Goal: Task Accomplishment & Management: Use online tool/utility

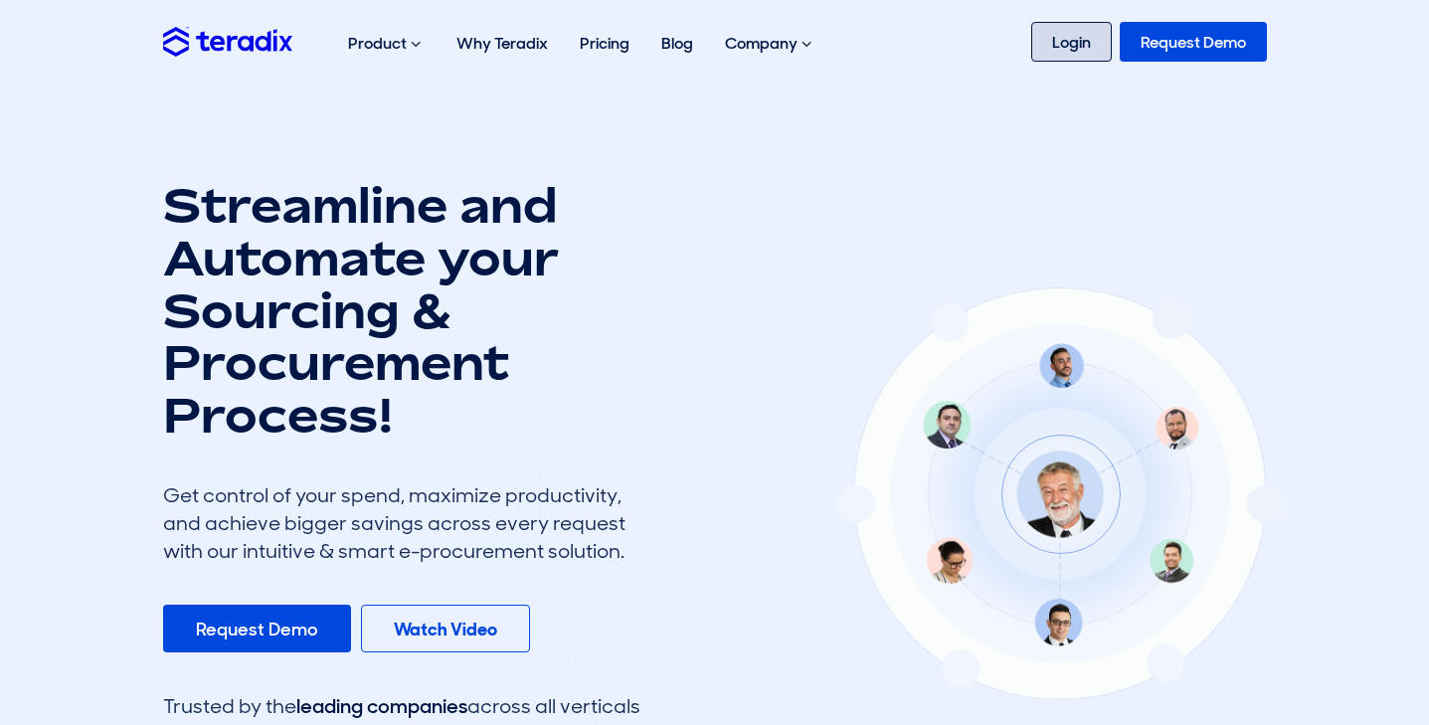
click at [1085, 43] on link "Login" at bounding box center [1071, 42] width 81 height 40
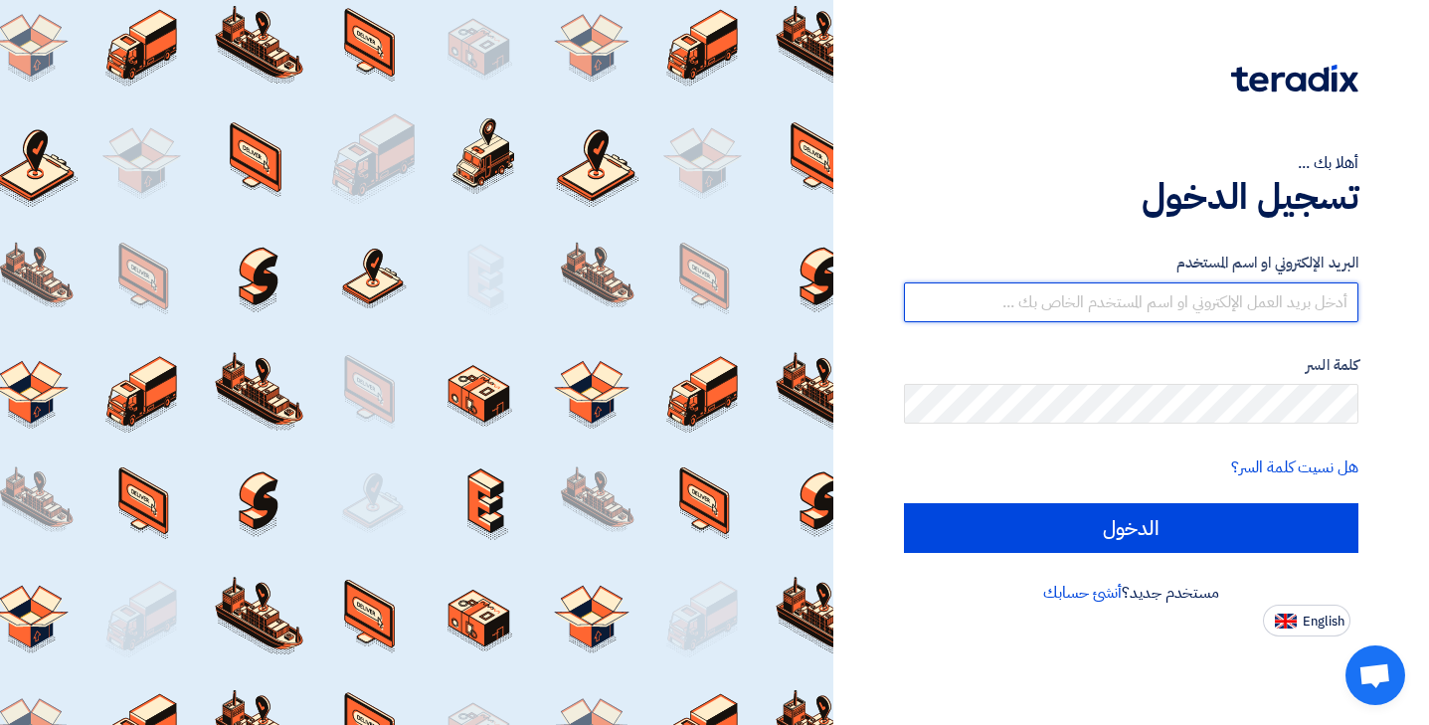
click at [1263, 312] on input "text" at bounding box center [1131, 302] width 454 height 40
type input "[EMAIL_ADDRESS][DOMAIN_NAME]"
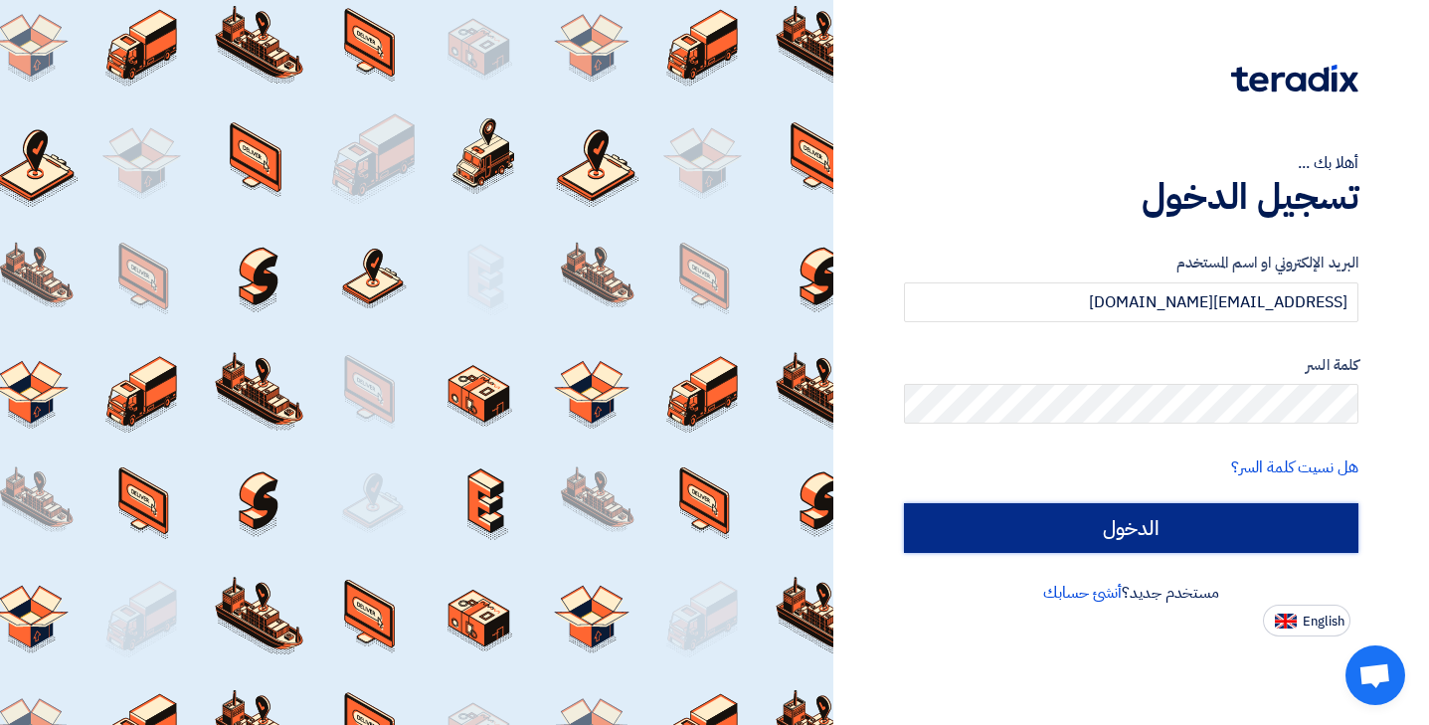
click at [1154, 539] on input "الدخول" at bounding box center [1131, 528] width 454 height 50
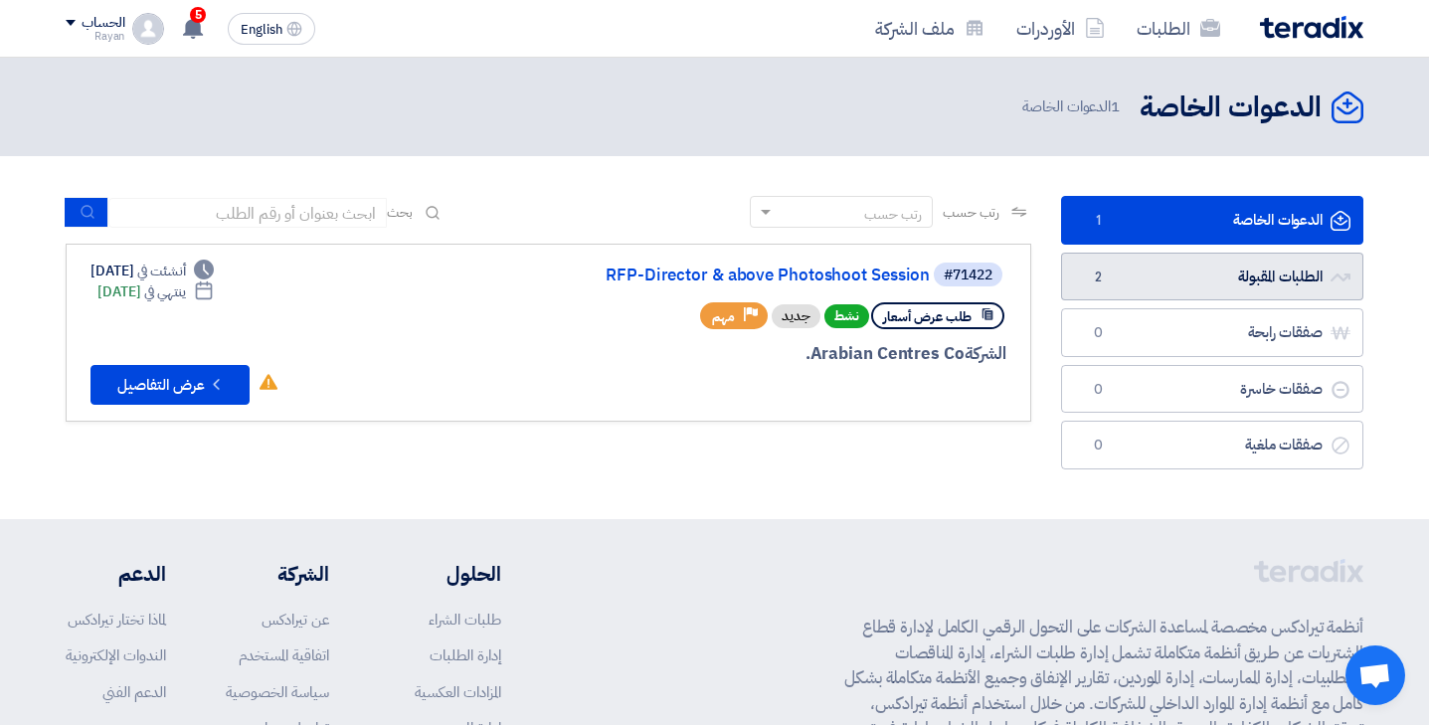
click at [1192, 276] on link "الطلبات المقبولة الطلبات المقبولة 2" at bounding box center [1212, 277] width 302 height 49
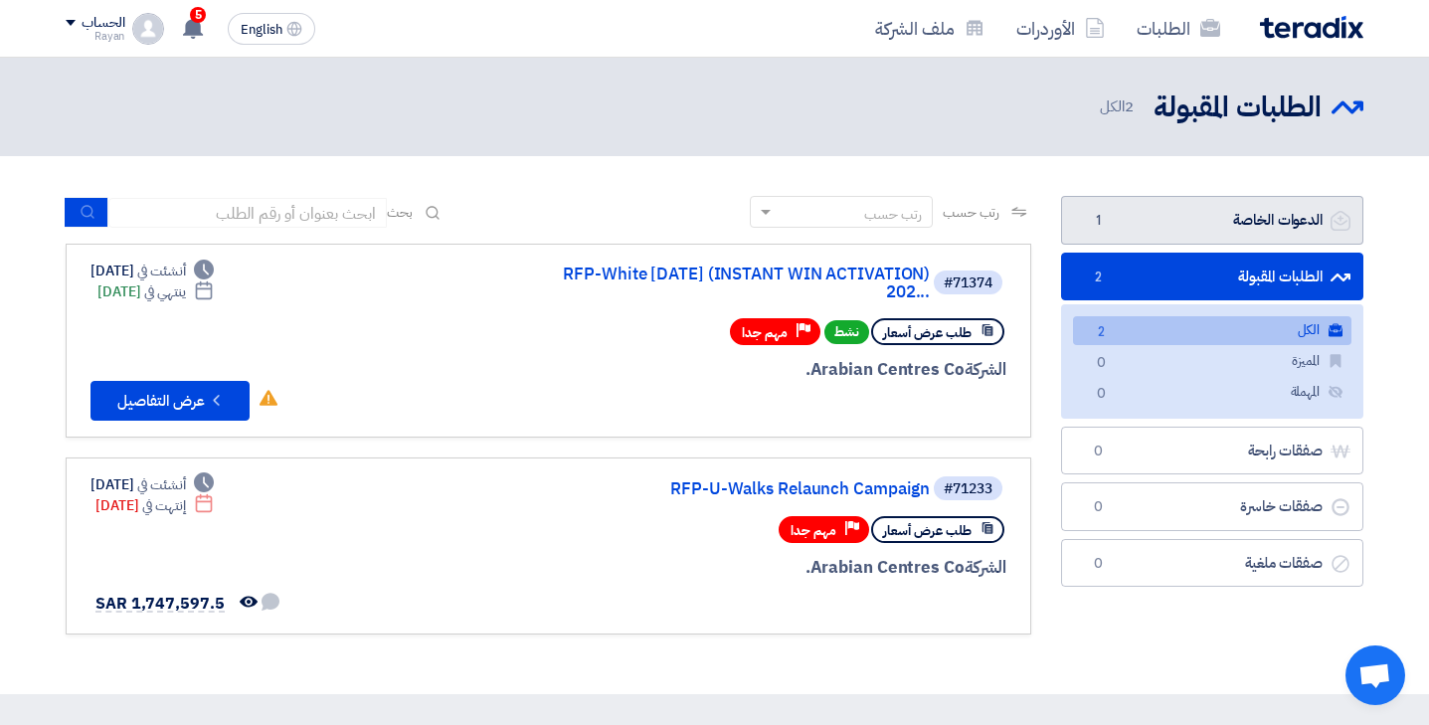
click at [1254, 214] on link "الدعوات الخاصة الدعوات الخاصة 1" at bounding box center [1212, 220] width 302 height 49
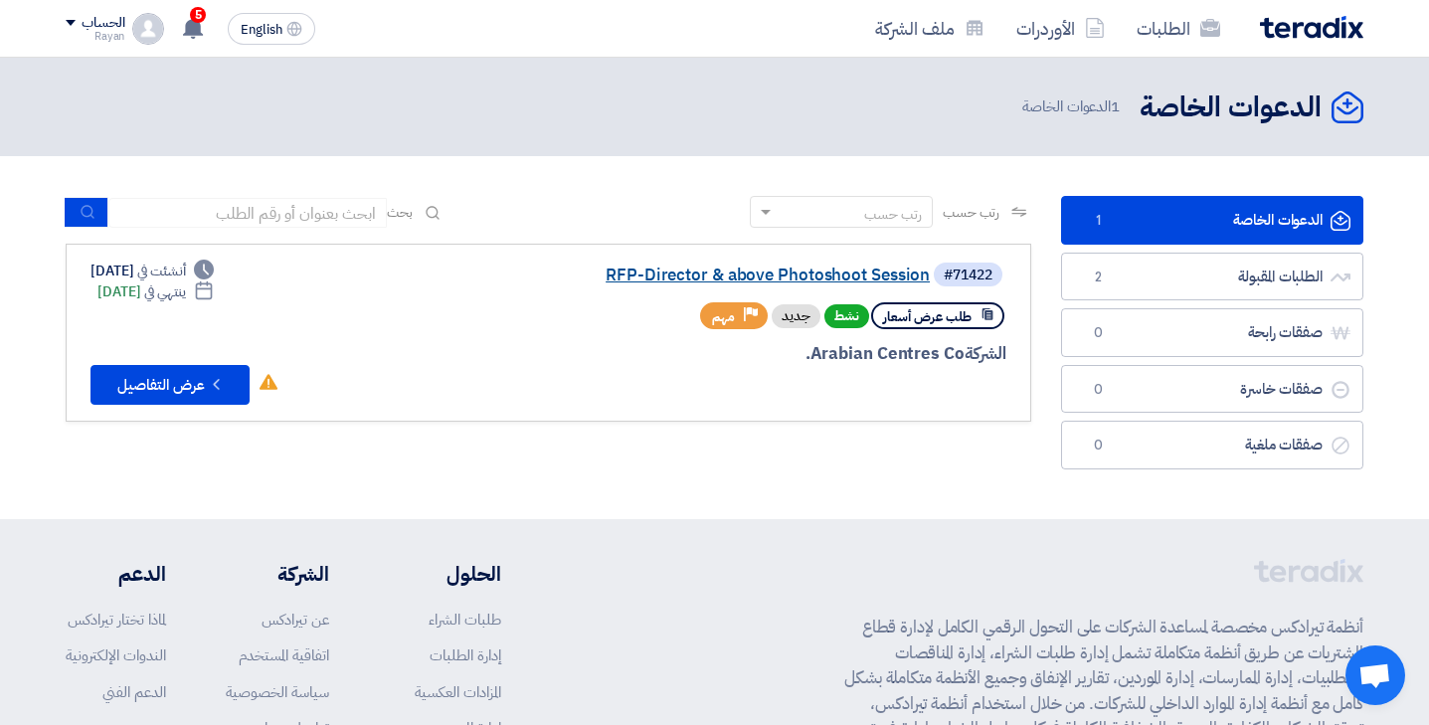
click at [767, 281] on link "RFP-Director & above Photoshoot Session" at bounding box center [731, 275] width 398 height 18
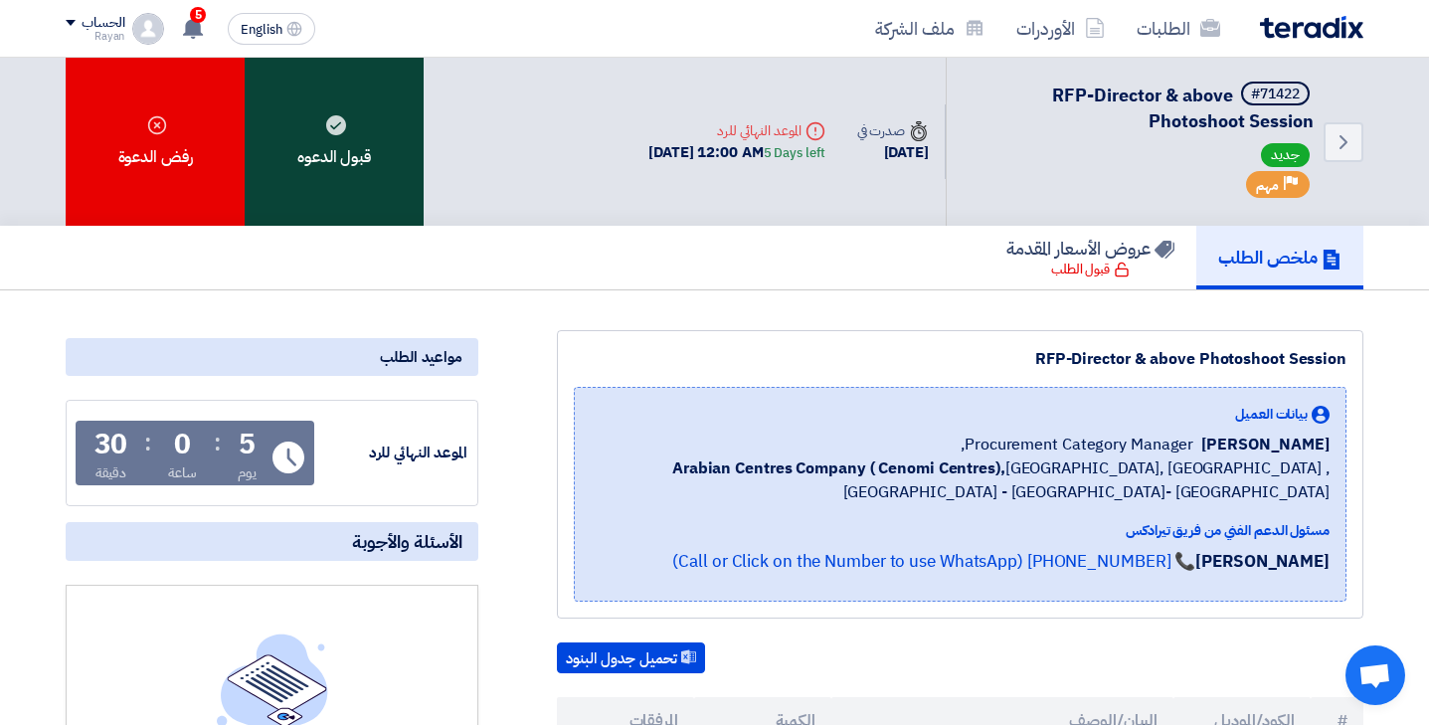
click at [360, 148] on div "قبول الدعوه" at bounding box center [334, 142] width 179 height 168
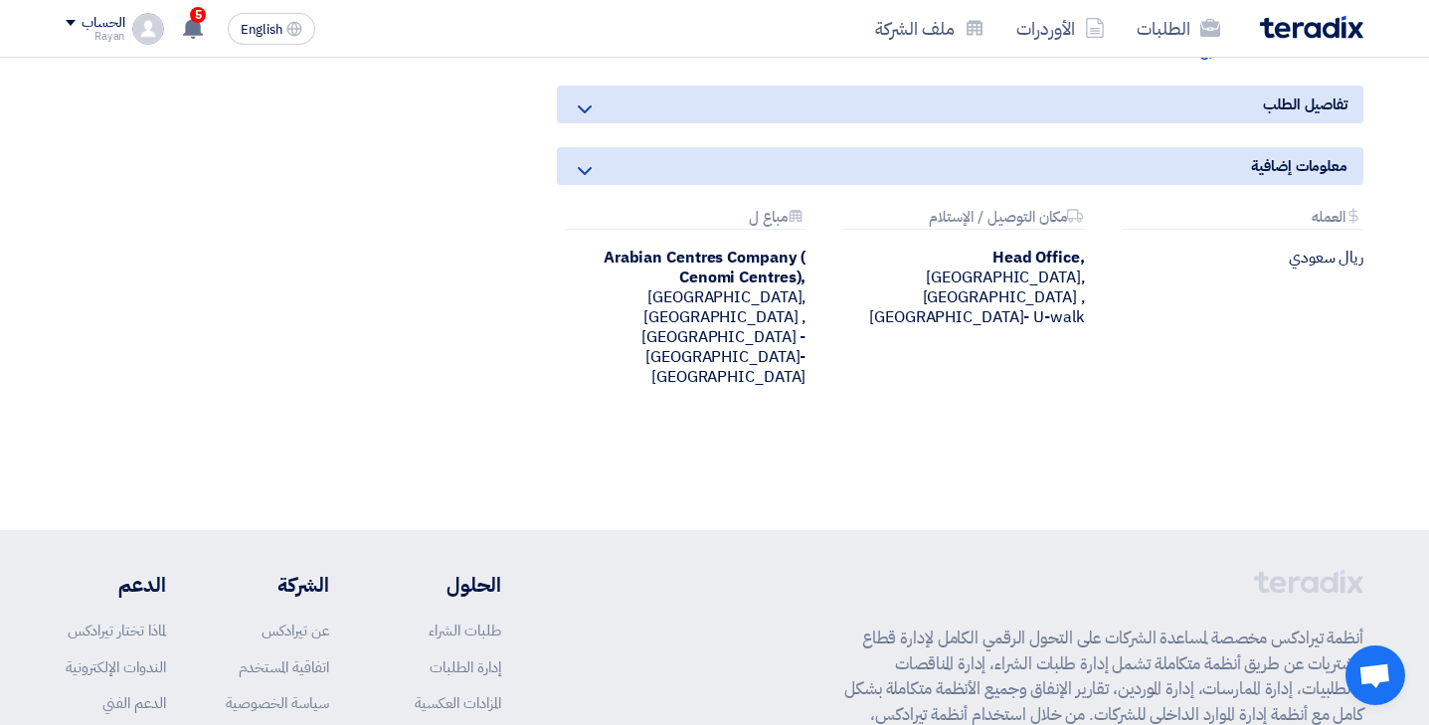
scroll to position [978, 0]
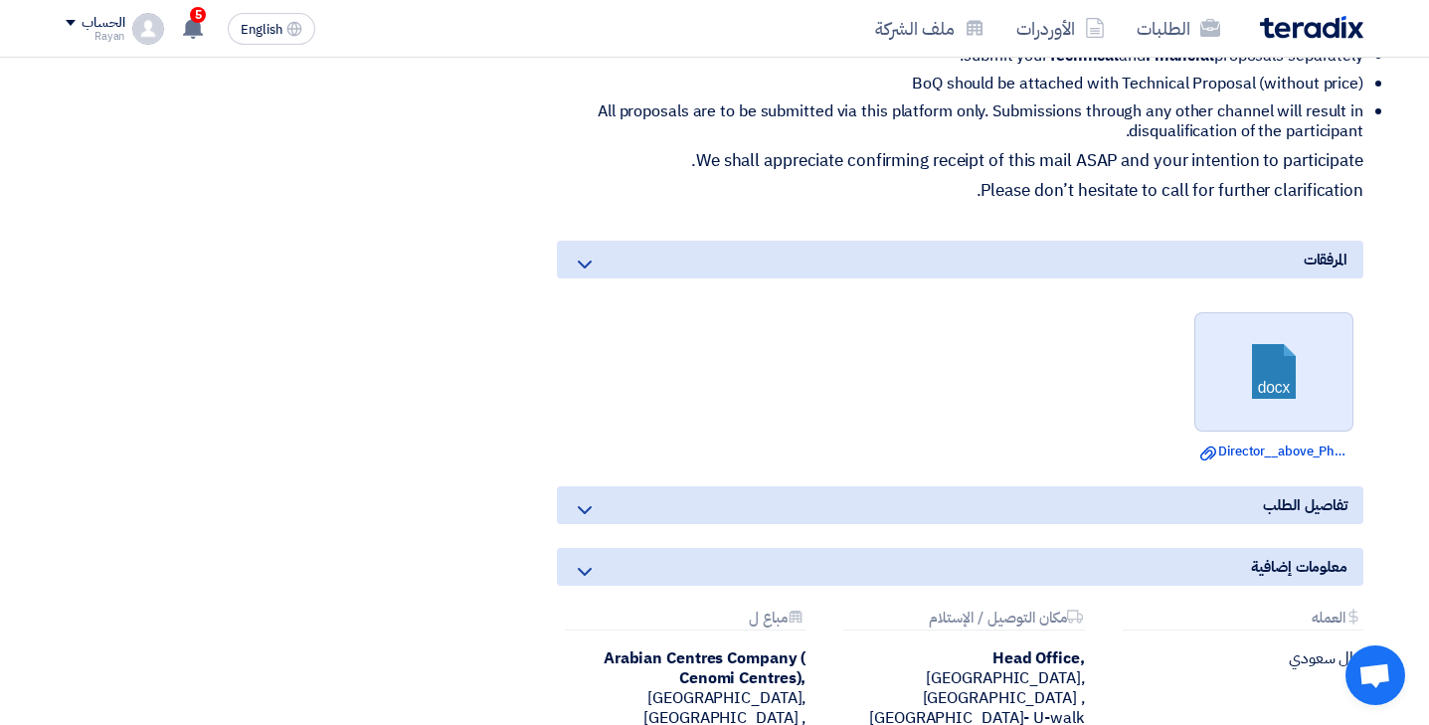
click at [1284, 373] on link at bounding box center [1274, 372] width 159 height 119
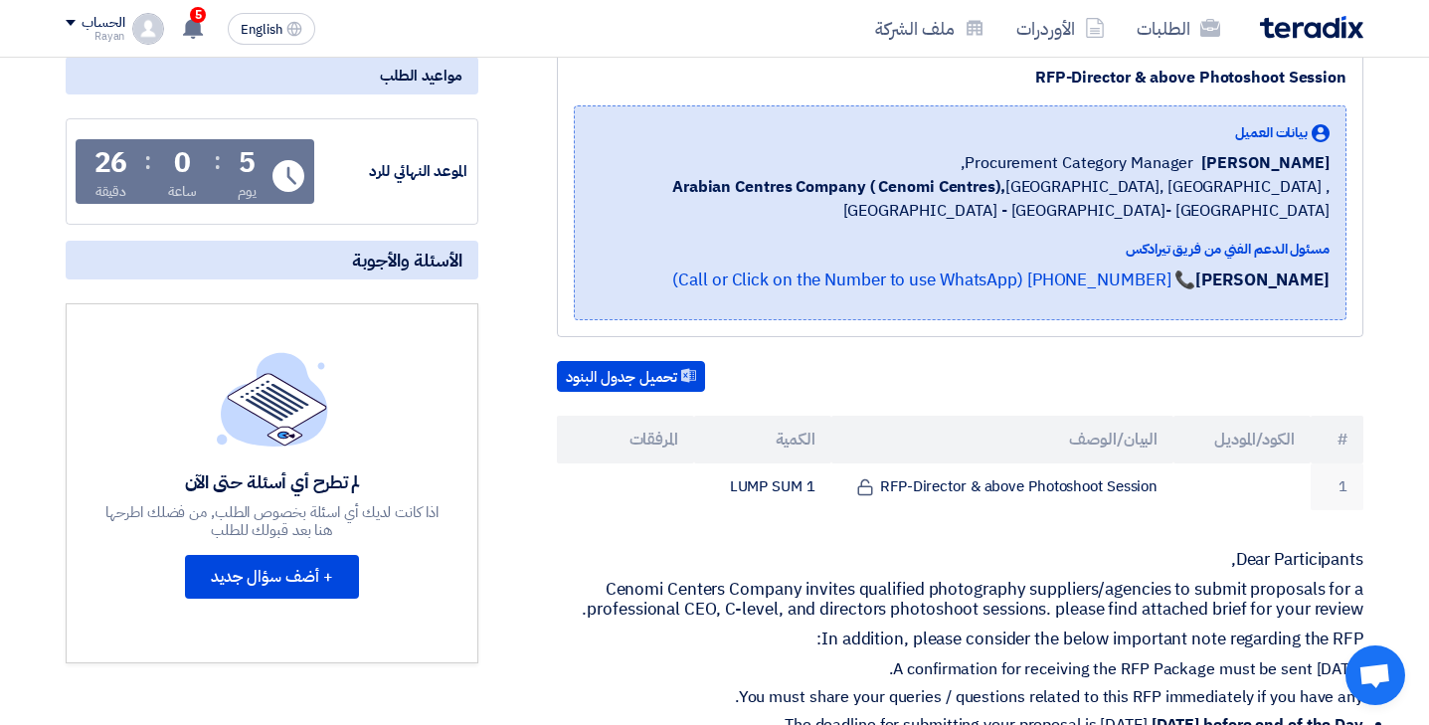
scroll to position [0, 0]
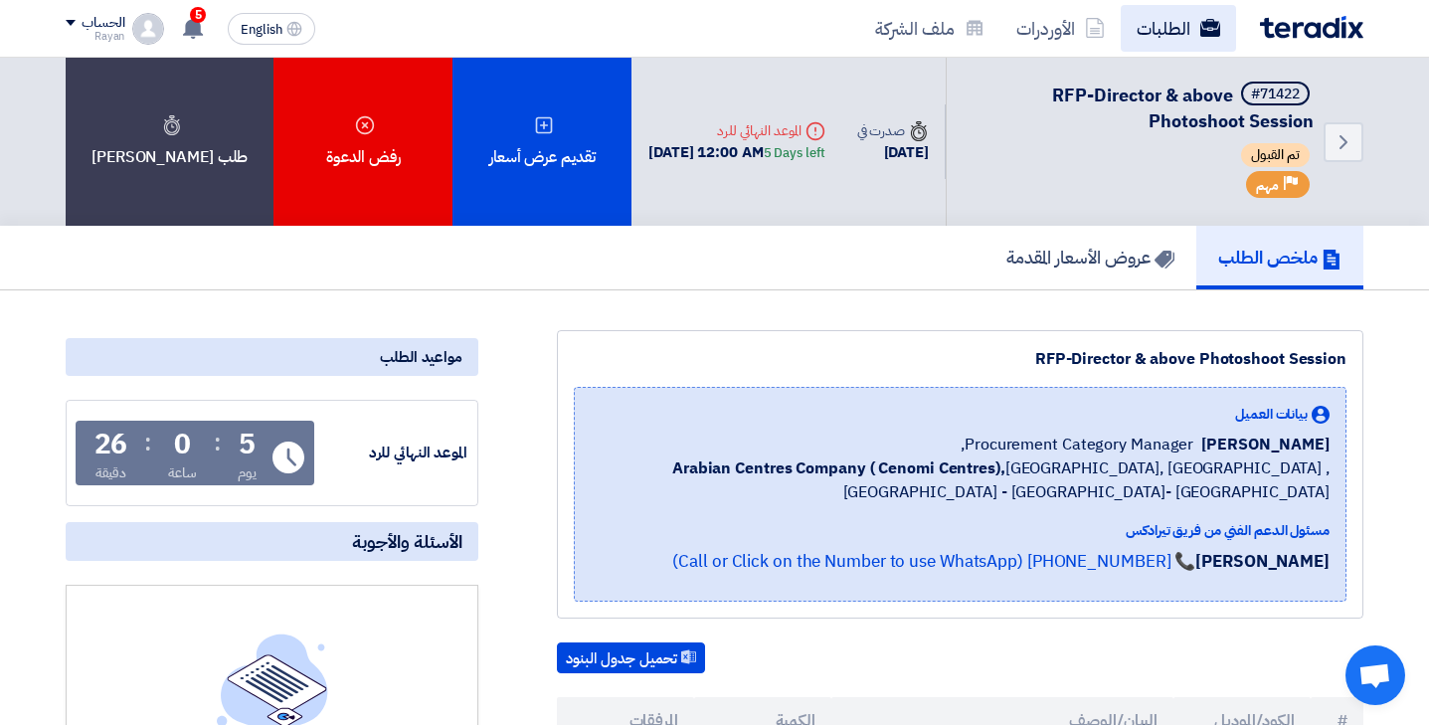
click at [1171, 37] on link "الطلبات" at bounding box center [1178, 28] width 115 height 47
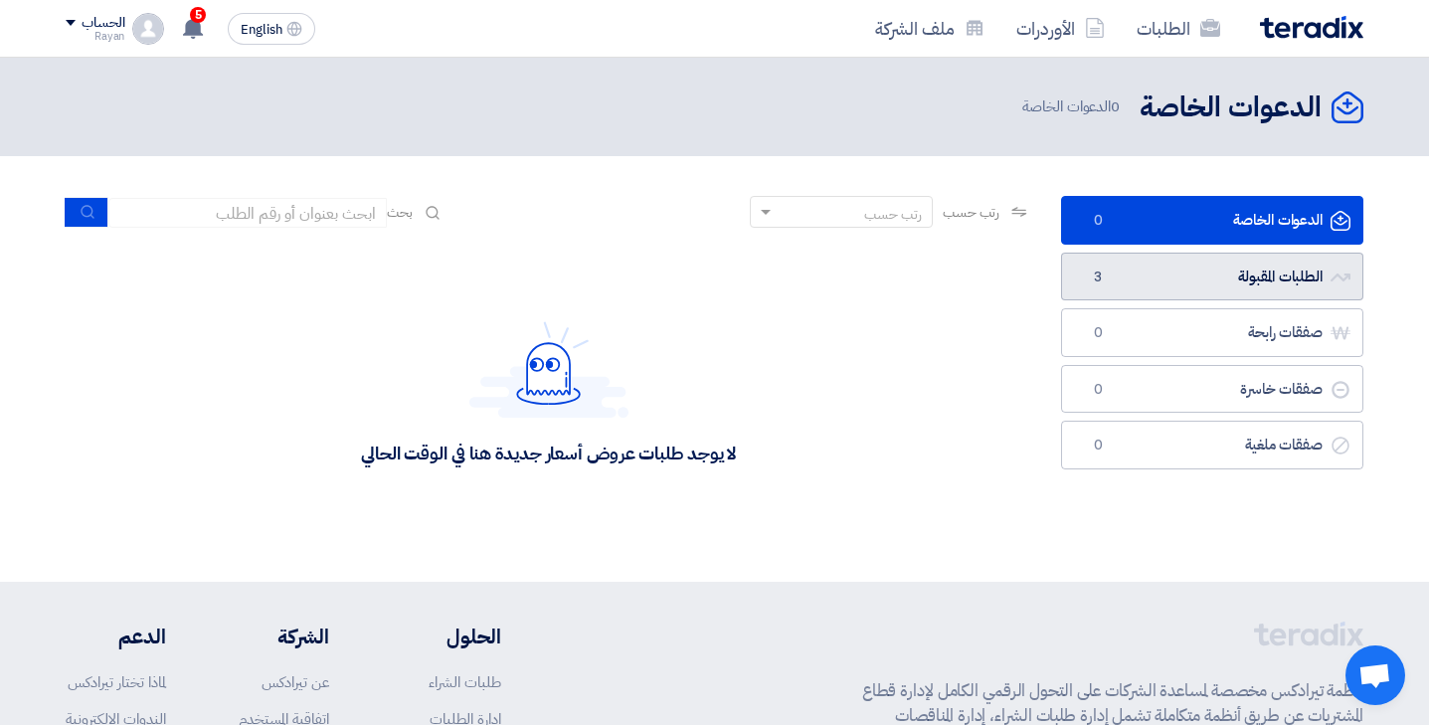
click at [1241, 278] on link "الطلبات المقبولة الطلبات المقبولة 3" at bounding box center [1212, 277] width 302 height 49
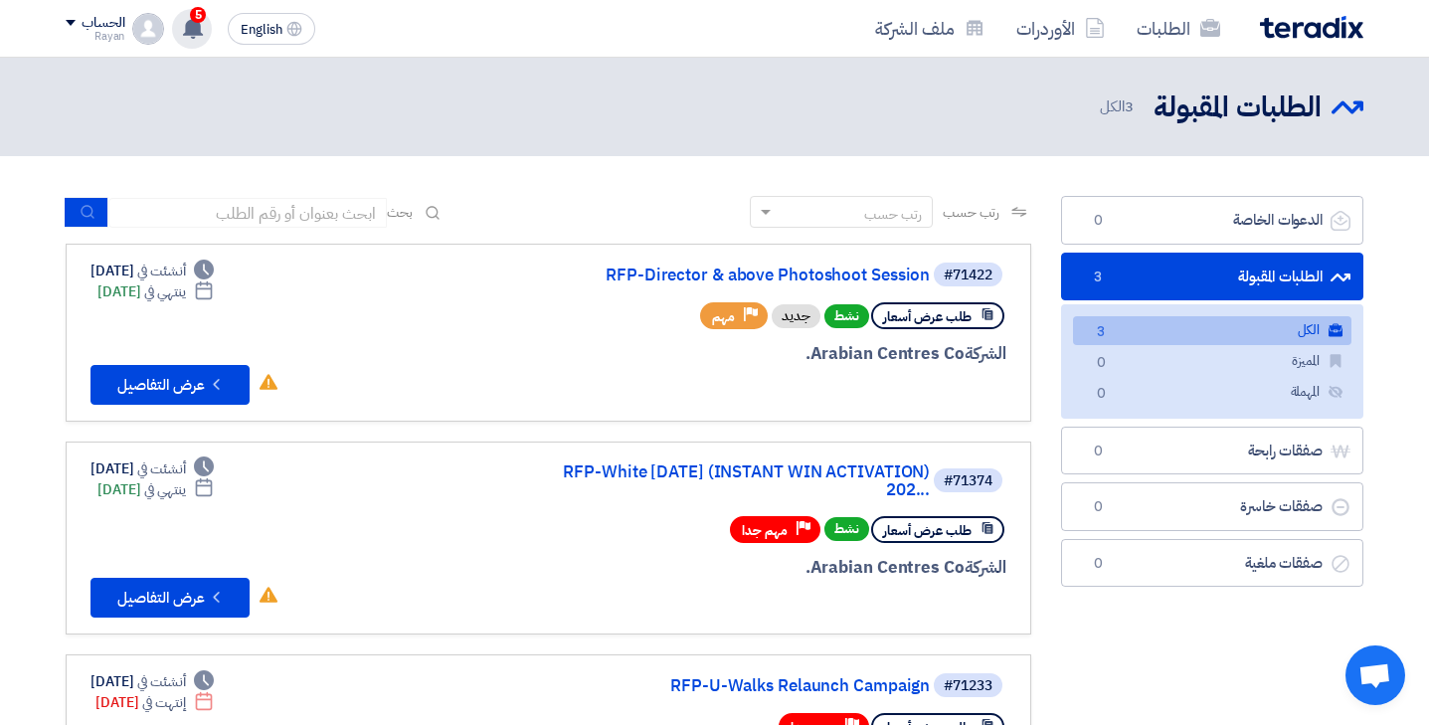
click at [202, 29] on icon at bounding box center [193, 28] width 22 height 22
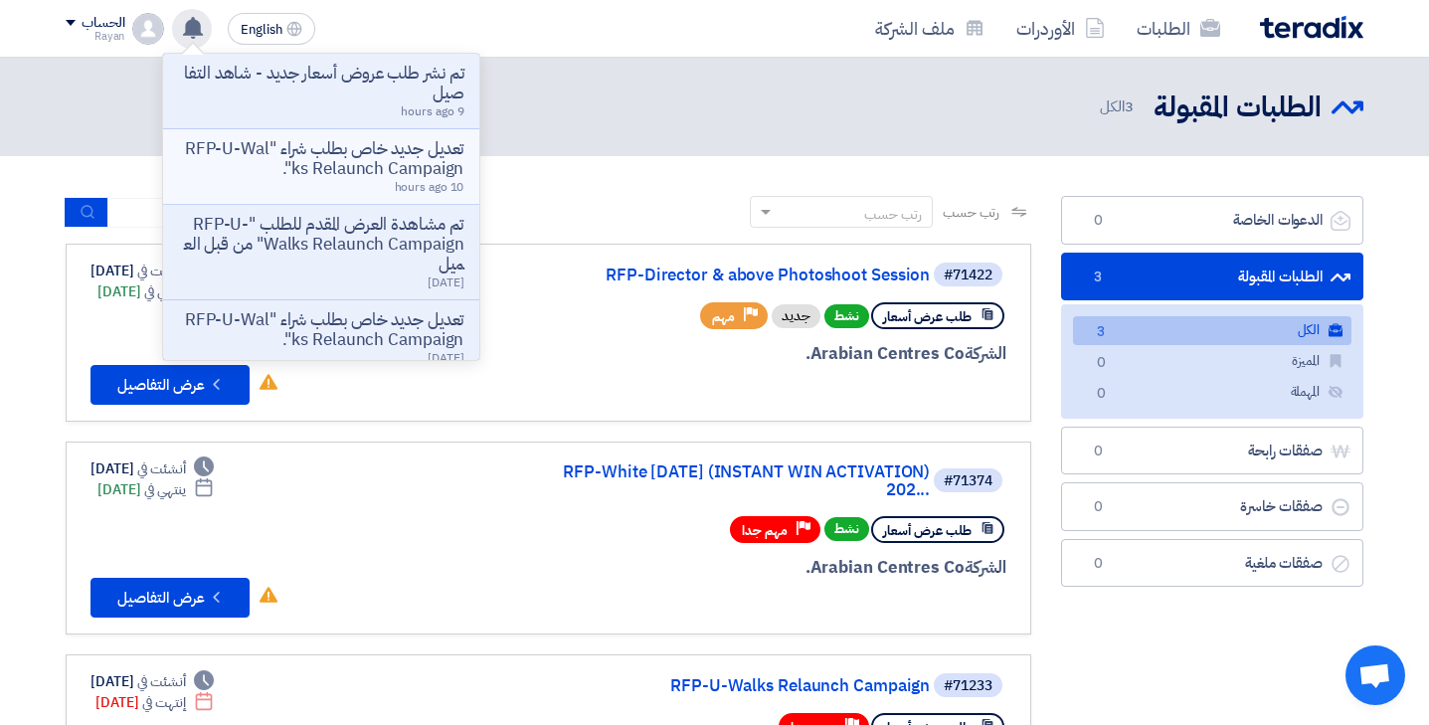
click at [365, 176] on p "تعديل جديد خاص بطلب شراء "RFP-U-Walks Relaunch Campaign"." at bounding box center [321, 159] width 284 height 40
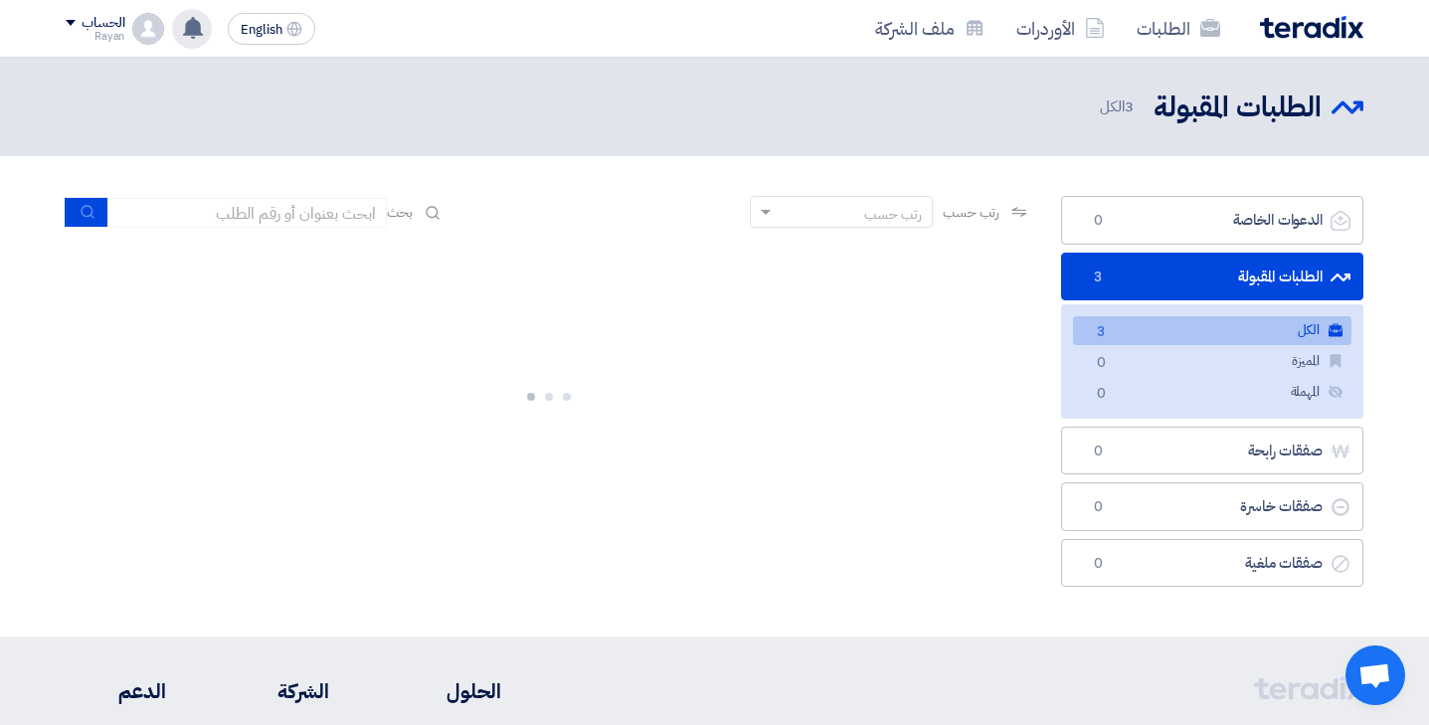
click at [192, 29] on use at bounding box center [193, 28] width 20 height 22
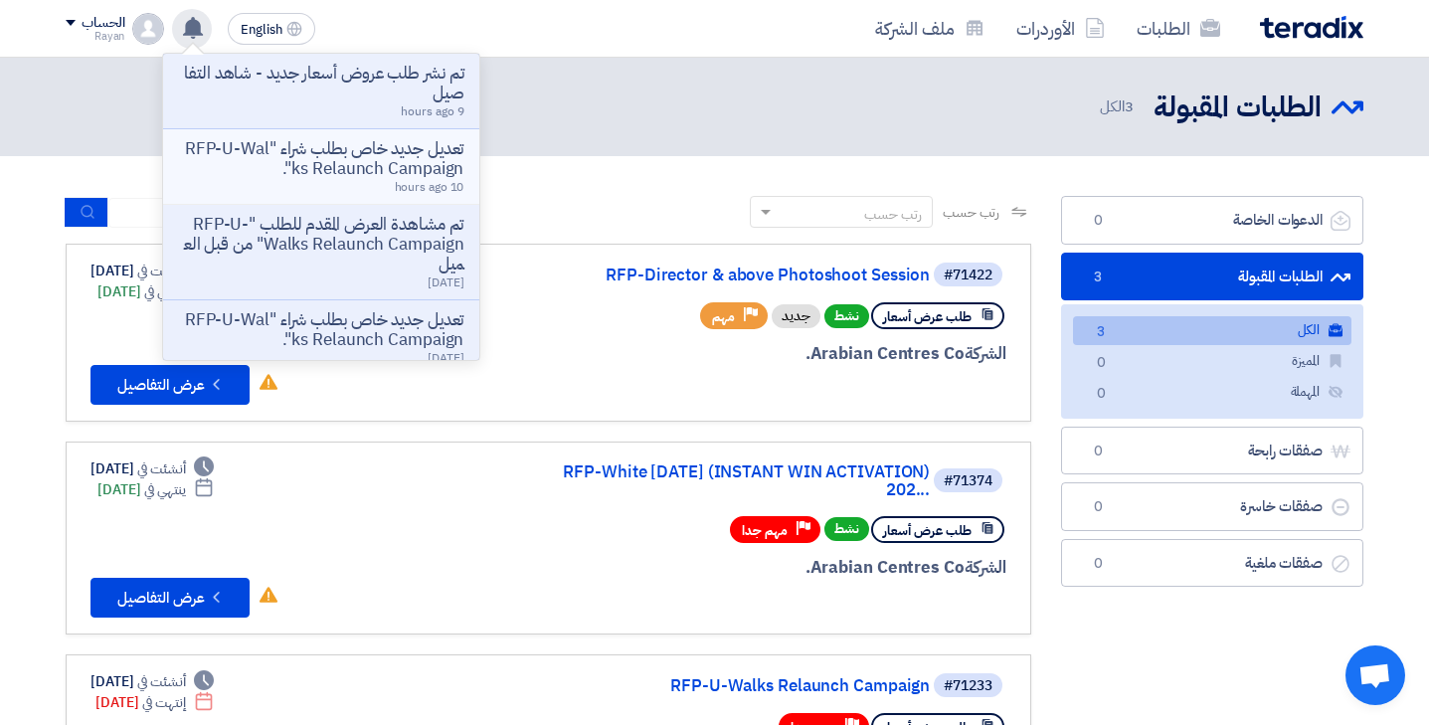
click at [387, 176] on p "تعديل جديد خاص بطلب شراء "RFP-U-Walks Relaunch Campaign"." at bounding box center [321, 159] width 284 height 40
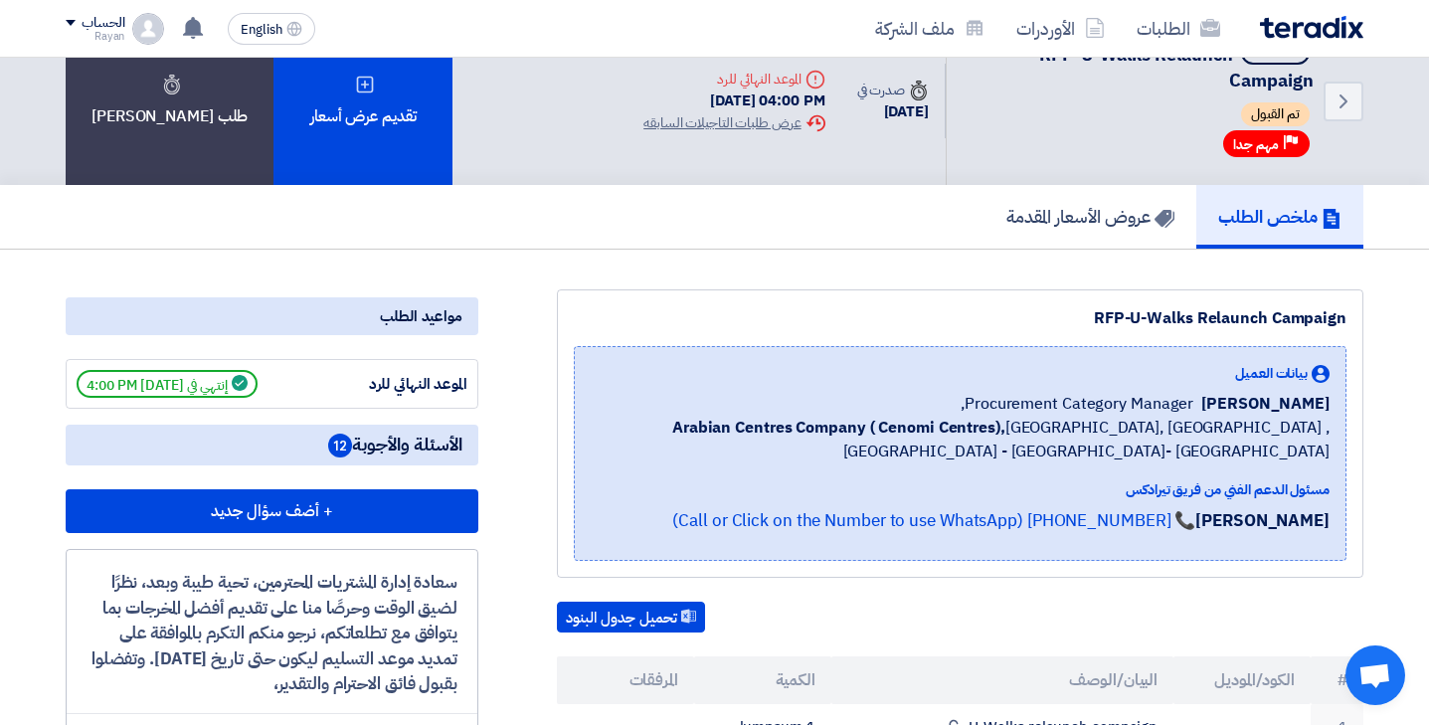
scroll to position [51, 0]
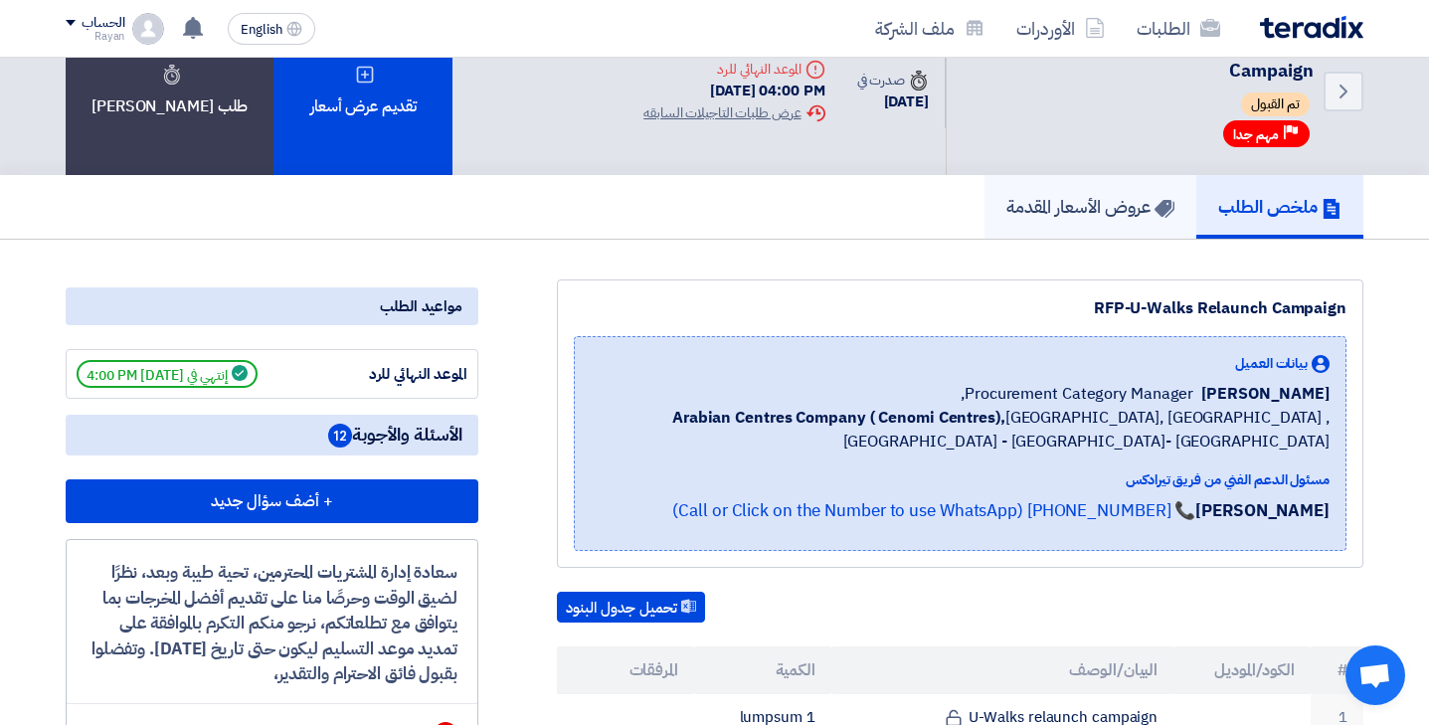
click at [1108, 203] on h5 "عروض الأسعار المقدمة" at bounding box center [1090, 206] width 168 height 23
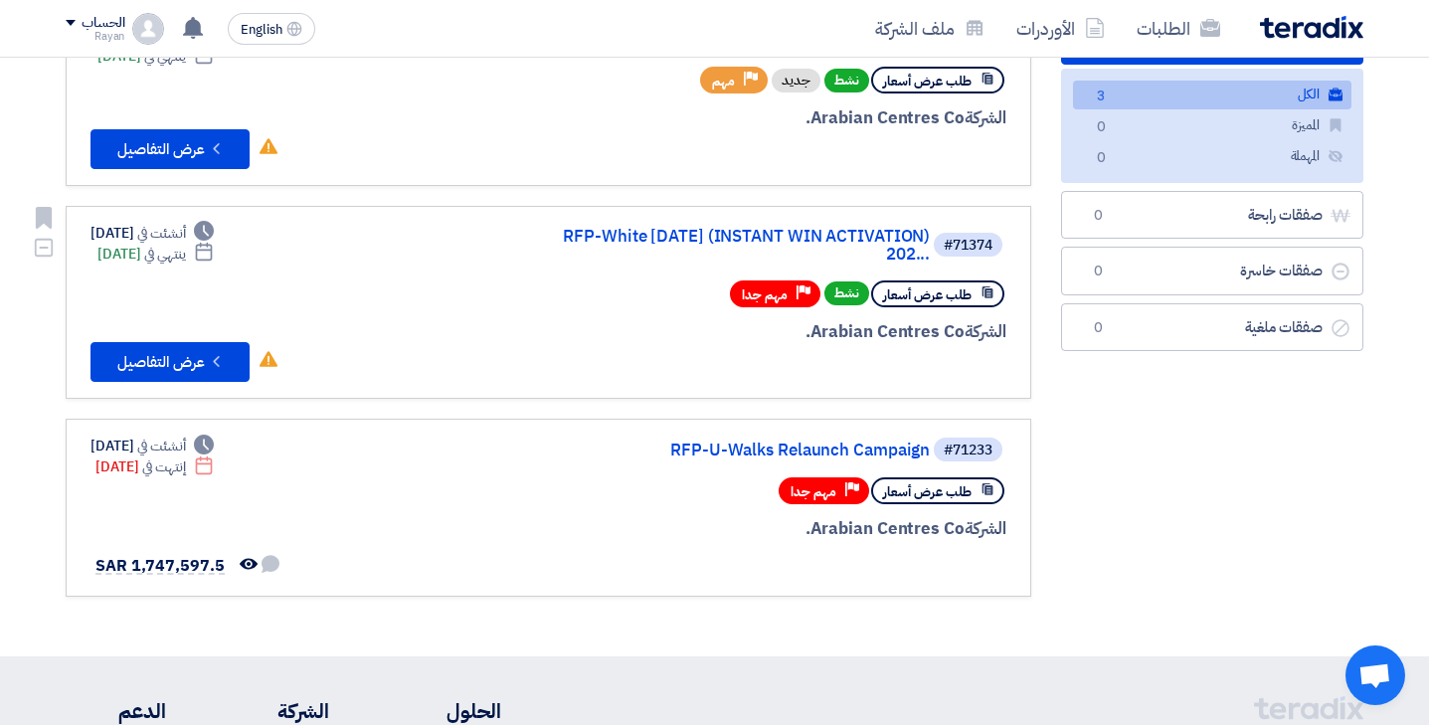
scroll to position [526, 0]
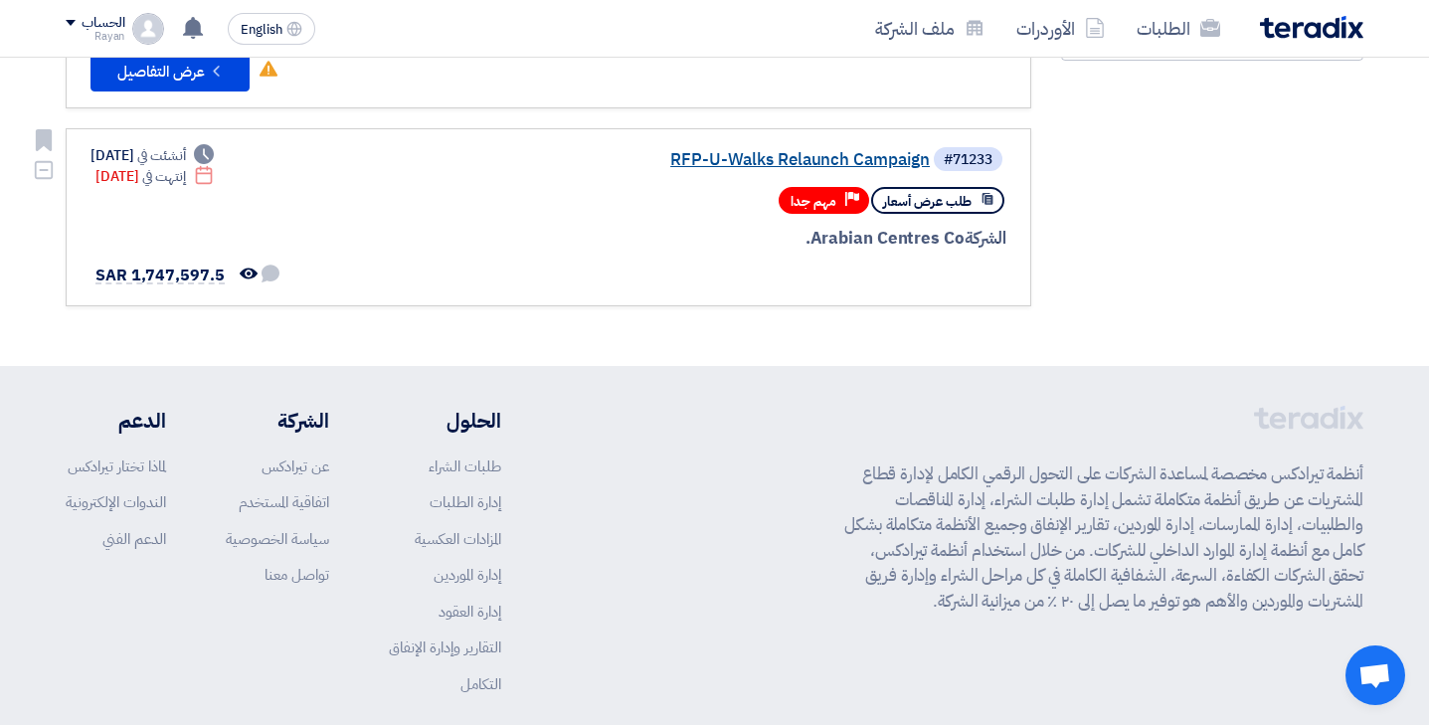
click at [766, 165] on link "RFP-U-Walks Relaunch Campaign" at bounding box center [731, 160] width 398 height 18
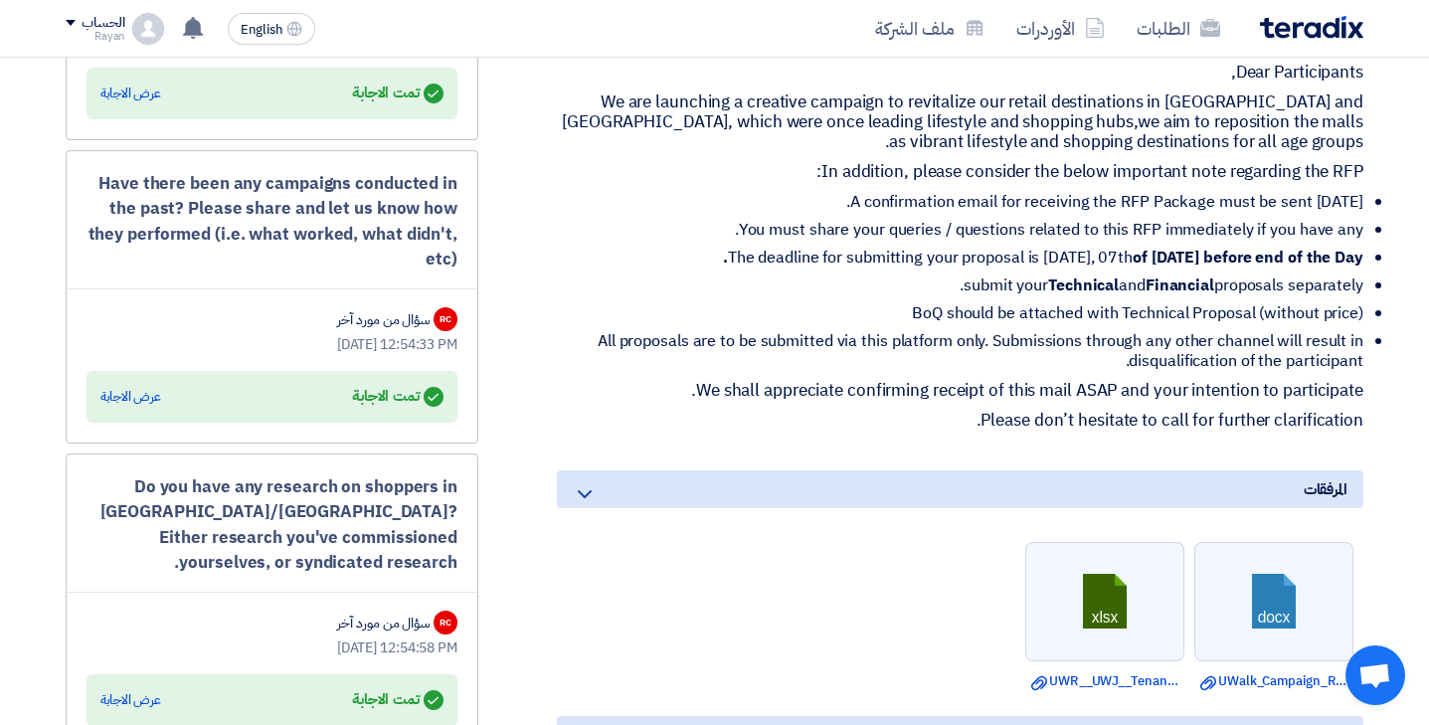
scroll to position [768, 0]
